Goal: Task Accomplishment & Management: Complete application form

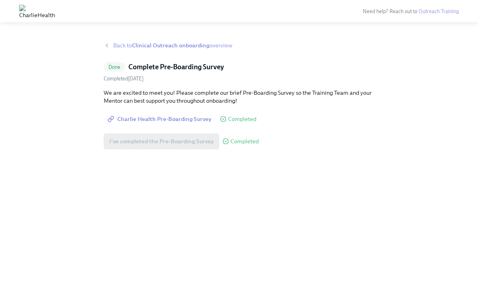
click at [119, 43] on span "Back to Clinical Outreach onboarding overview" at bounding box center [172, 45] width 119 height 8
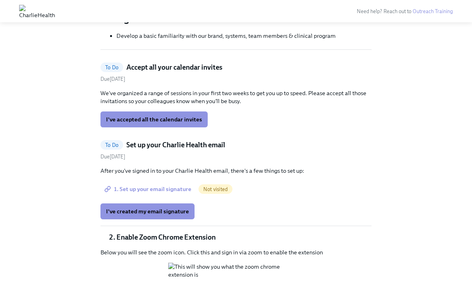
scroll to position [264, 0]
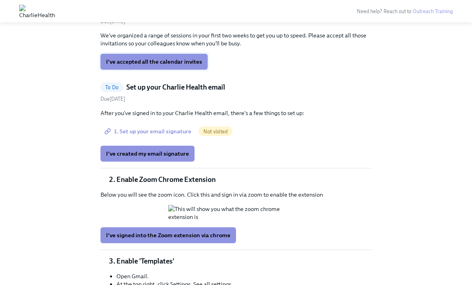
click at [177, 56] on button "I've accepted all the calendar invites" at bounding box center [153, 62] width 107 height 16
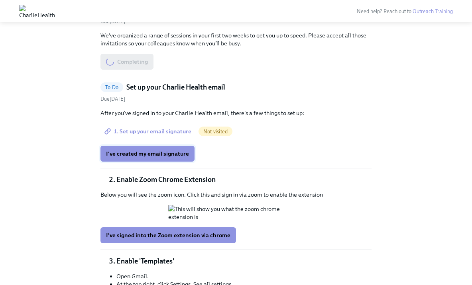
click at [178, 156] on span "I've created my email signature" at bounding box center [147, 154] width 83 height 8
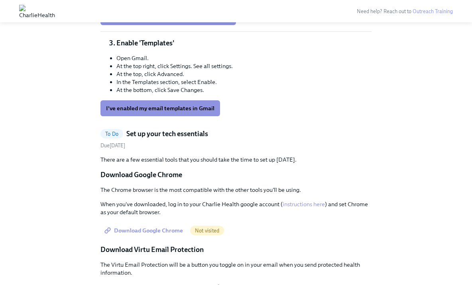
scroll to position [501, 0]
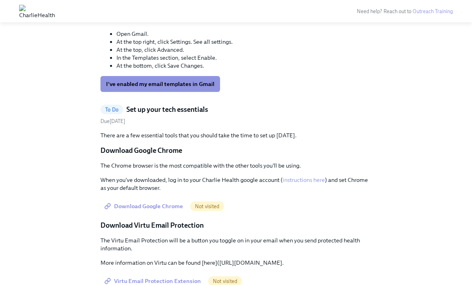
scroll to position [539, 0]
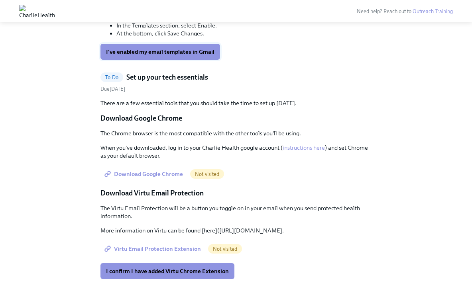
click at [205, 56] on span "I've enabled my email templates in Gmail" at bounding box center [160, 52] width 108 height 8
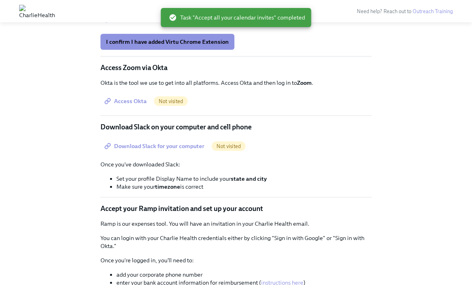
scroll to position [692, 0]
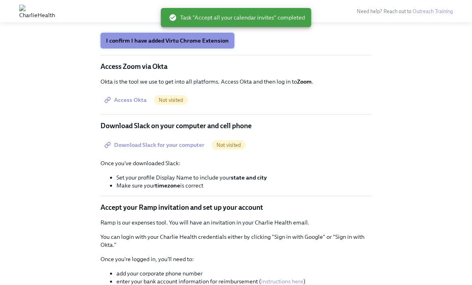
click at [211, 45] on span "I confirm I have added Virtu Chrome Extension" at bounding box center [167, 41] width 123 height 8
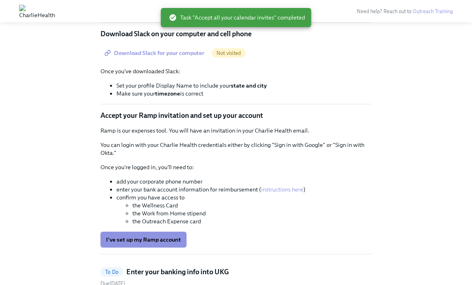
scroll to position [785, 0]
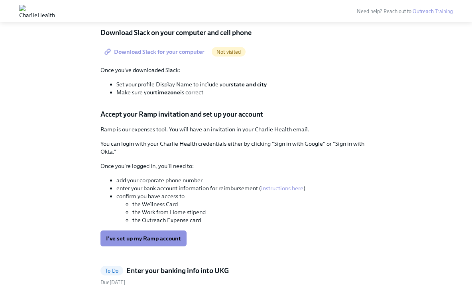
click at [125, 11] on span "Access Okta" at bounding box center [126, 7] width 41 height 8
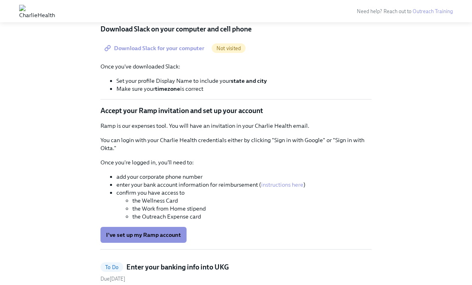
scroll to position [796, 0]
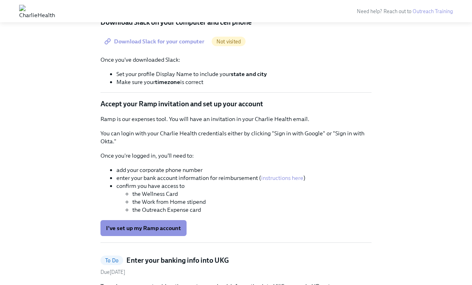
click at [179, 45] on span "Download Slack for your computer" at bounding box center [155, 41] width 98 height 8
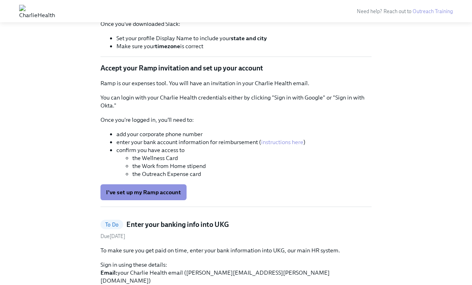
scroll to position [962, 0]
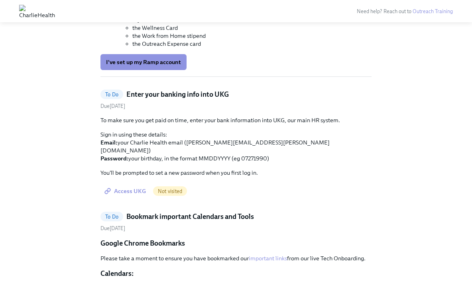
click at [172, 66] on span "I've set up my Ramp account" at bounding box center [143, 62] width 75 height 8
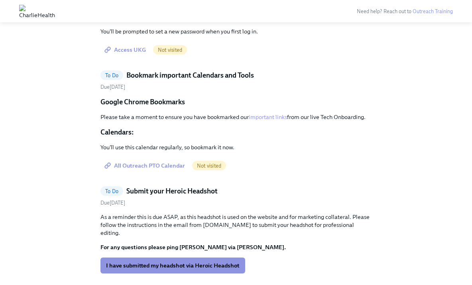
scroll to position [1104, 0]
click at [140, 54] on span "Access UKG" at bounding box center [126, 50] width 40 height 8
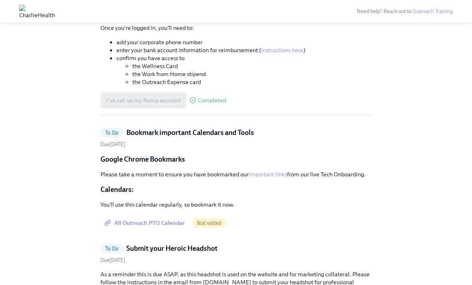
scroll to position [923, 0]
